Goal: Entertainment & Leisure: Consume media (video, audio)

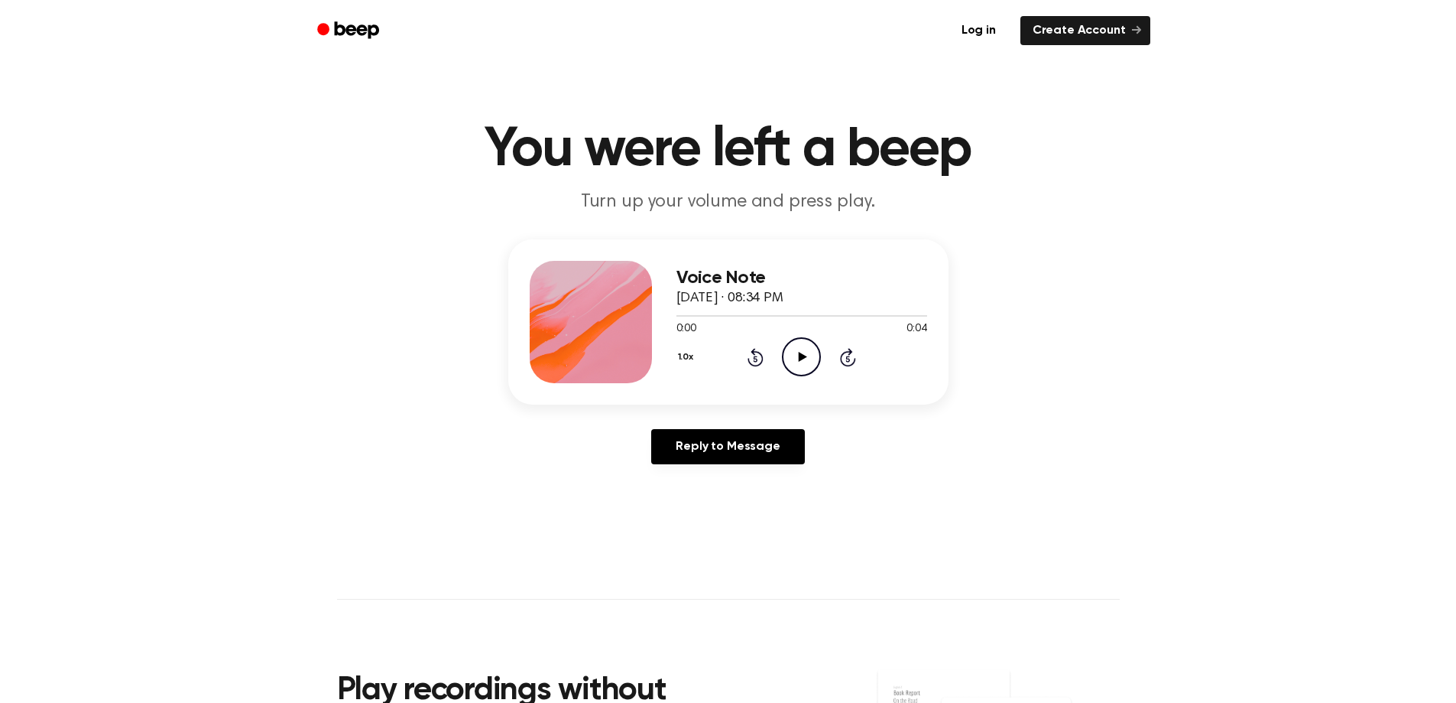
click at [797, 366] on icon "Play Audio" at bounding box center [801, 356] width 39 height 39
click at [806, 356] on icon at bounding box center [803, 357] width 8 height 10
click at [811, 369] on icon "Play Audio" at bounding box center [801, 356] width 39 height 39
click at [812, 357] on icon "Play Audio" at bounding box center [801, 356] width 39 height 39
click at [812, 370] on icon "Play Audio" at bounding box center [801, 356] width 39 height 39
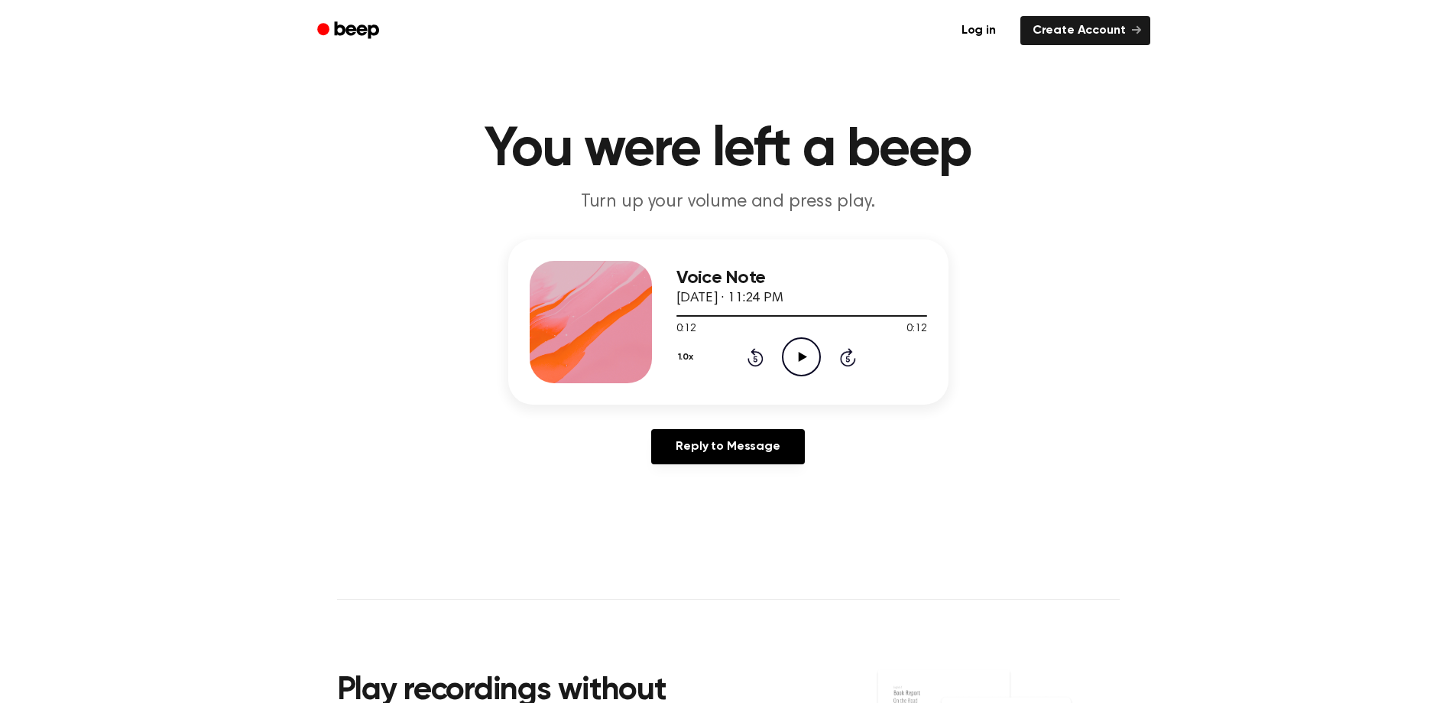
click at [797, 362] on icon "Play Audio" at bounding box center [801, 356] width 39 height 39
